Goal: Find specific page/section: Find specific page/section

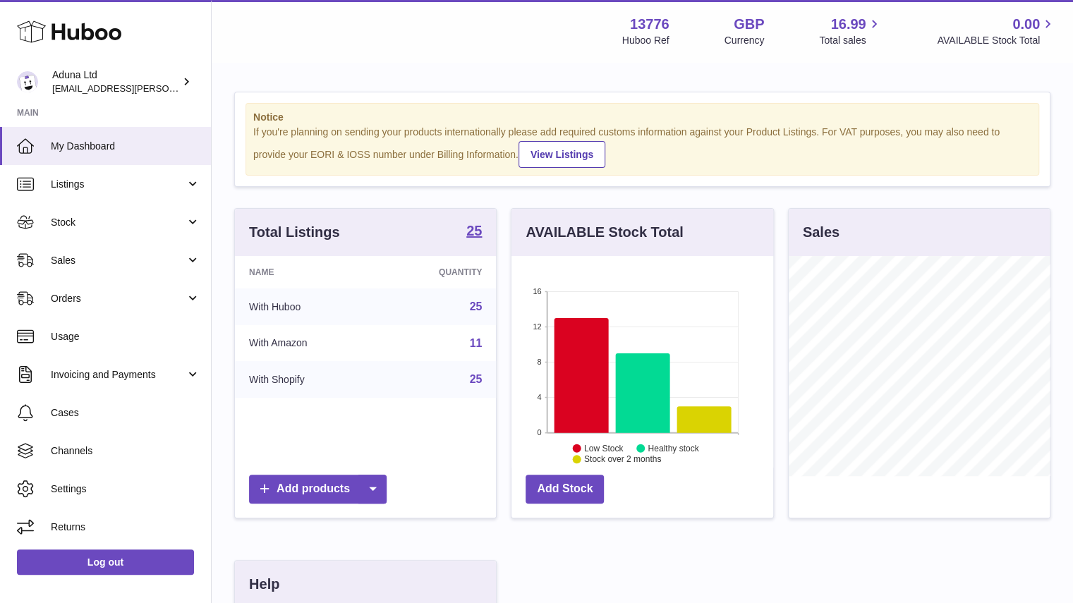
scroll to position [220, 262]
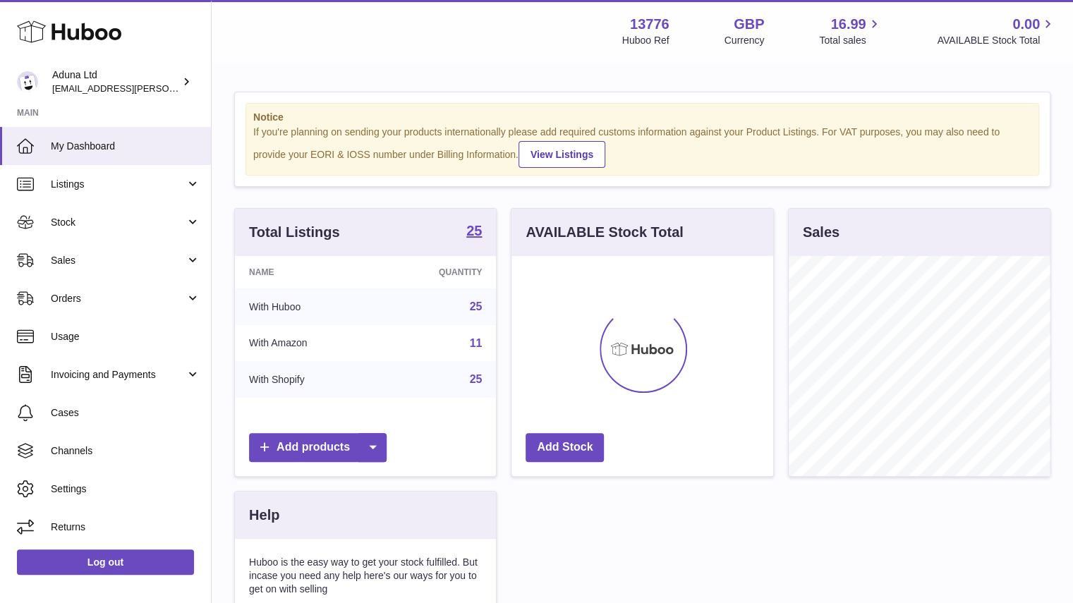
scroll to position [220, 262]
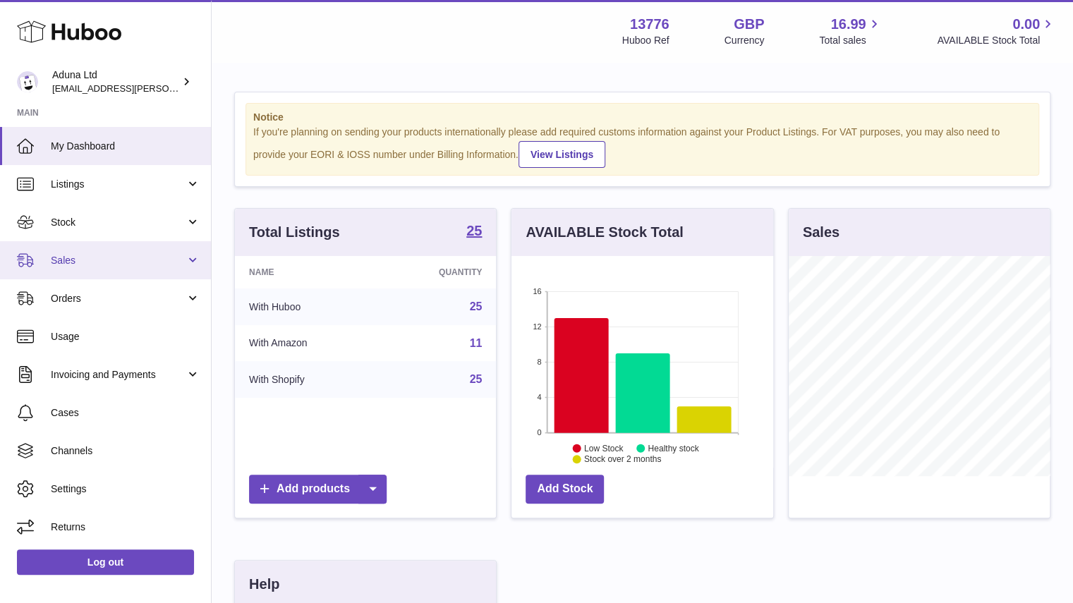
drag, startPoint x: 0, startPoint y: 0, endPoint x: 173, endPoint y: 262, distance: 313.9
click at [173, 262] on span "Sales" at bounding box center [118, 260] width 135 height 13
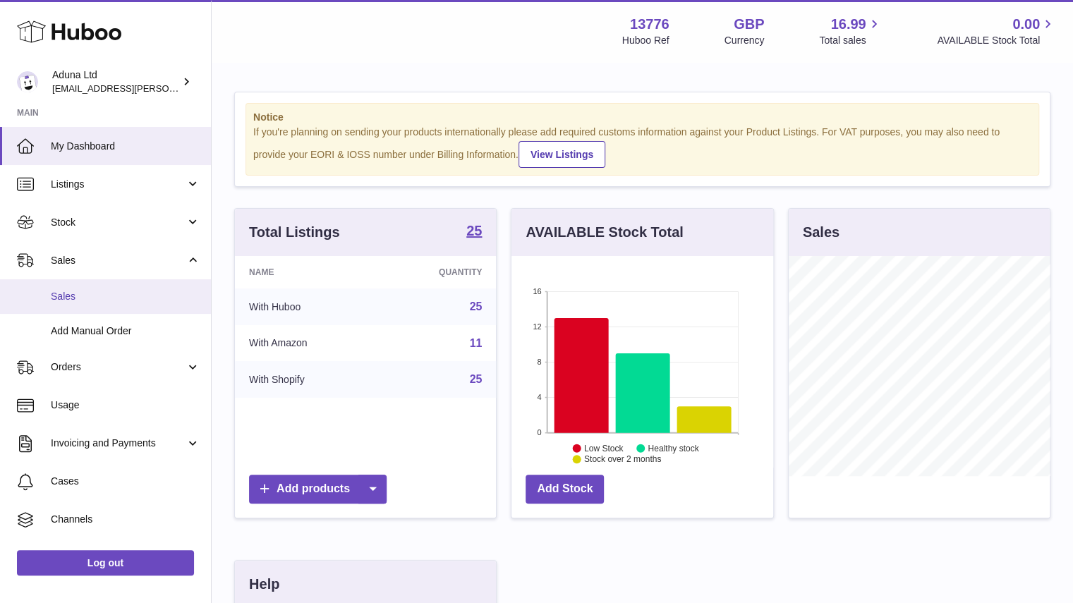
click at [167, 295] on span "Sales" at bounding box center [126, 296] width 150 height 13
